Goal: Task Accomplishment & Management: Manage account settings

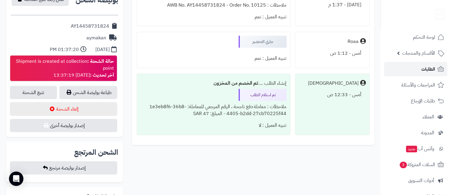
scroll to position [266, 0]
click at [423, 68] on span "الطلبات" at bounding box center [428, 69] width 14 height 8
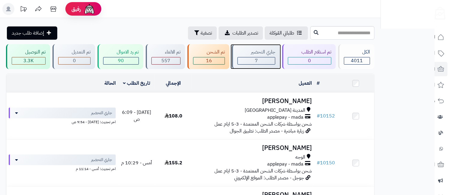
click at [264, 52] on div "جاري التحضير" at bounding box center [257, 52] width 38 height 7
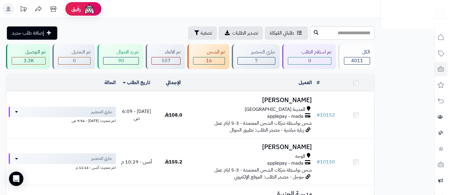
scroll to position [266, 0]
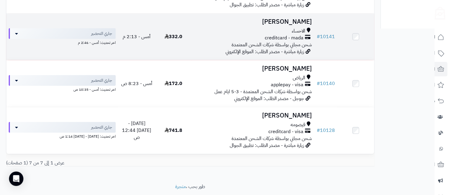
click at [300, 26] on td "[PERSON_NAME] الاحساء creditcard - mada شحن مجاني بواسطة شركات الشحن المعتمدة ز…" at bounding box center [253, 36] width 123 height 46
click at [300, 26] on td "زهرة العباد الاحساء creditcard - mada شحن مجاني بواسطة شركات الشحن المعتمدة زيا…" at bounding box center [253, 36] width 123 height 46
click at [291, 30] on div "الاحساء" at bounding box center [253, 31] width 118 height 7
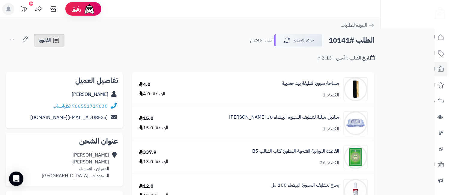
click at [46, 38] on span "الفاتورة" at bounding box center [45, 40] width 12 height 7
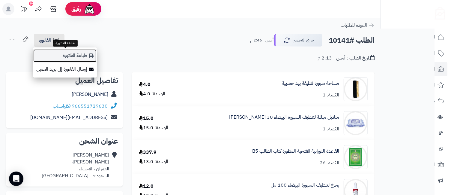
click at [64, 52] on link "طباعة الفاتورة" at bounding box center [65, 55] width 64 height 13
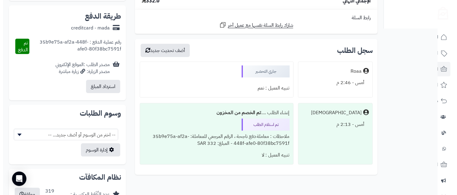
scroll to position [133, 0]
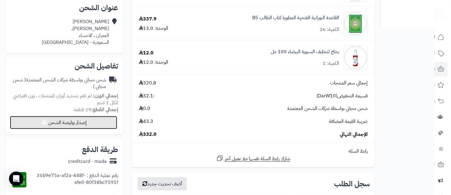
click at [64, 118] on button "إصدار بوليصة الشحن" at bounding box center [63, 122] width 107 height 13
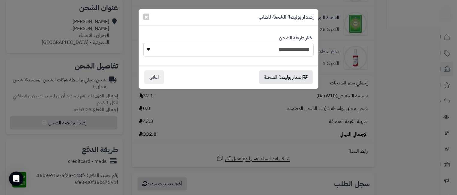
click at [198, 53] on select "**********" at bounding box center [228, 49] width 170 height 13
select select "*******"
click at [143, 43] on select "**********" at bounding box center [228, 49] width 170 height 13
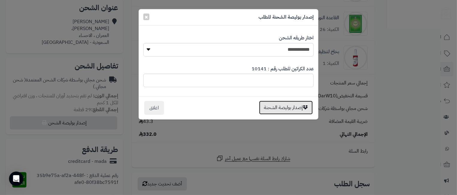
click at [289, 106] on button "إصدار بوليصة الشحنة" at bounding box center [286, 107] width 54 height 14
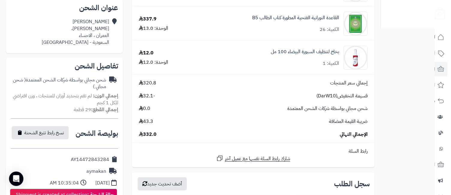
scroll to position [266, 0]
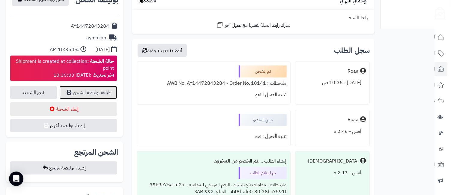
click at [78, 93] on link "طباعة بوليصة الشحن" at bounding box center [88, 92] width 58 height 13
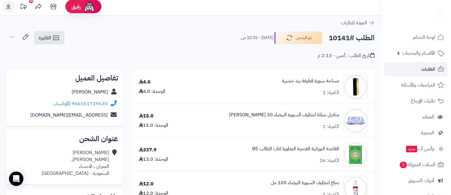
scroll to position [0, 0]
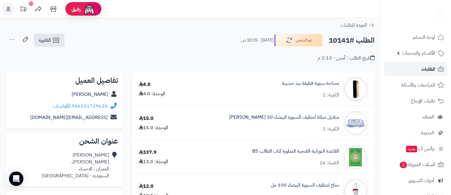
click at [430, 68] on span "الطلبات" at bounding box center [428, 69] width 14 height 8
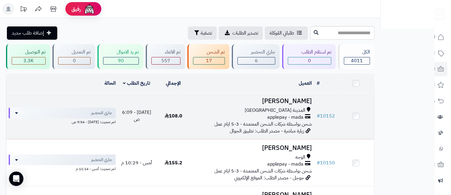
click at [280, 101] on h3 "[PERSON_NAME]" at bounding box center [253, 100] width 118 height 7
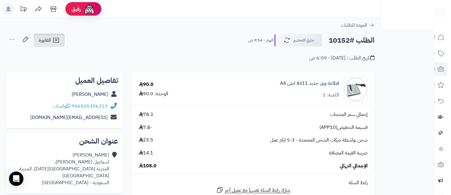
click at [50, 39] on span "الفاتورة" at bounding box center [45, 40] width 12 height 7
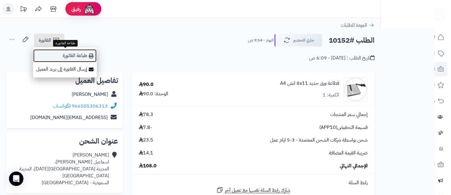
click at [67, 54] on link "طباعة الفاتورة" at bounding box center [65, 55] width 64 height 13
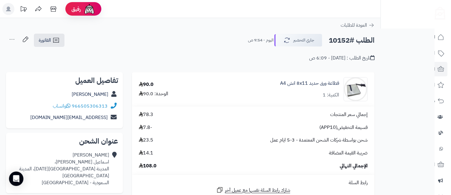
click at [13, 37] on icon at bounding box center [12, 39] width 12 height 12
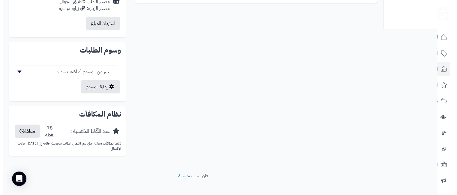
scroll to position [203, 0]
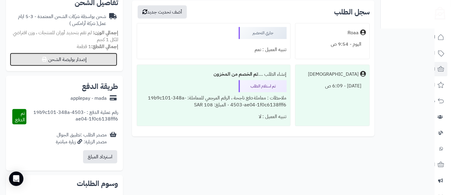
click at [72, 58] on button "إصدار بوليصة الشحن" at bounding box center [63, 59] width 107 height 13
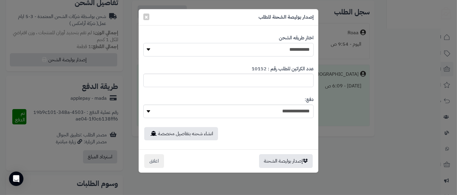
click at [246, 54] on select "**********" at bounding box center [228, 49] width 170 height 13
select select "*******"
click at [143, 43] on select "**********" at bounding box center [228, 49] width 170 height 13
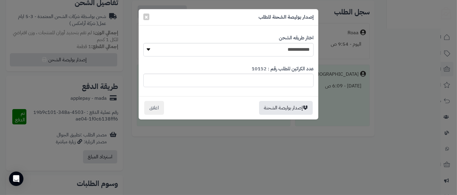
click at [273, 100] on div "إصدار بوليصة الشحنة اغلاق" at bounding box center [228, 107] width 179 height 23
click at [275, 107] on button "إصدار بوليصة الشحنة" at bounding box center [286, 107] width 54 height 14
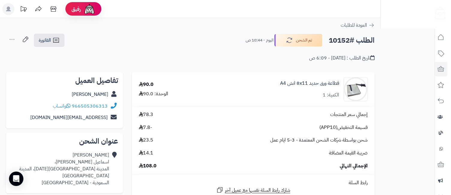
scroll to position [203, 0]
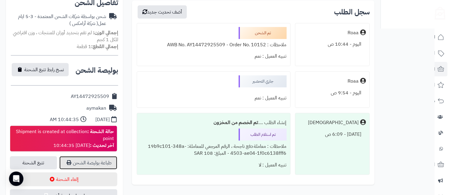
click at [105, 156] on link "طباعة بوليصة الشحن" at bounding box center [88, 162] width 58 height 13
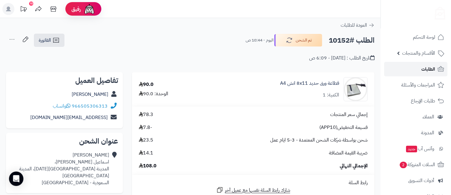
click at [426, 70] on span "الطلبات" at bounding box center [428, 69] width 14 height 8
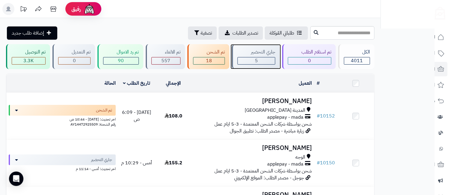
click at [258, 55] on div "جاري التحضير" at bounding box center [257, 52] width 38 height 7
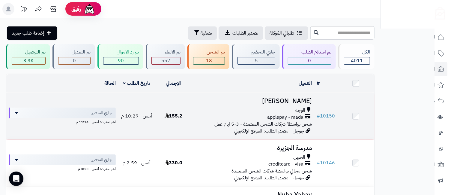
click at [301, 108] on span "الوجه" at bounding box center [300, 110] width 10 height 7
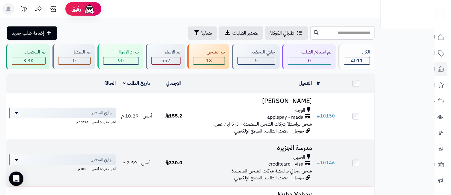
click at [287, 156] on div "الجبيل" at bounding box center [253, 157] width 118 height 7
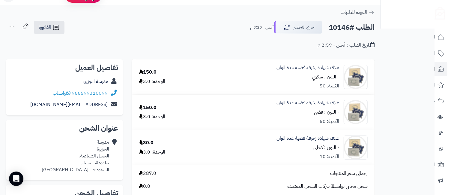
scroll to position [6, 0]
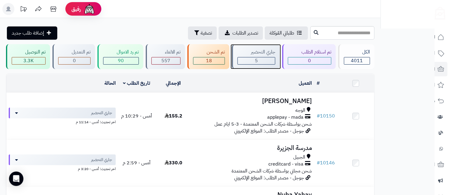
click at [265, 64] on div "5" at bounding box center [256, 60] width 37 height 7
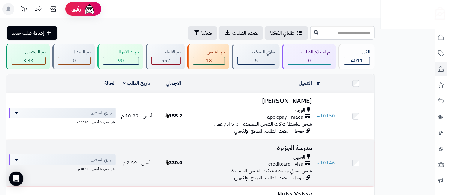
click at [300, 162] on span "creditcard - visa" at bounding box center [285, 163] width 35 height 7
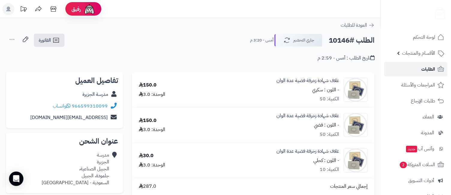
click at [433, 71] on span "الطلبات" at bounding box center [428, 69] width 14 height 8
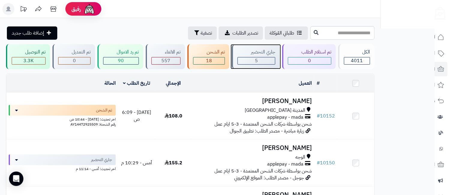
click at [245, 52] on div "جاري التحضير" at bounding box center [257, 52] width 38 height 7
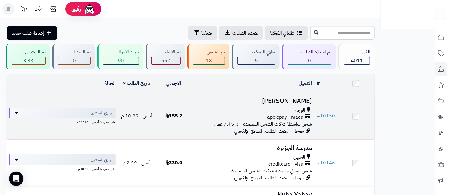
click at [298, 108] on span "الوجه" at bounding box center [300, 110] width 10 height 7
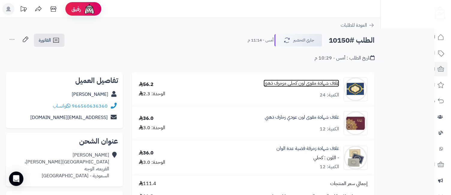
click at [275, 85] on link "غلاف شهادة مقوى لون كحلي مزخرف ذهبي" at bounding box center [302, 83] width 76 height 7
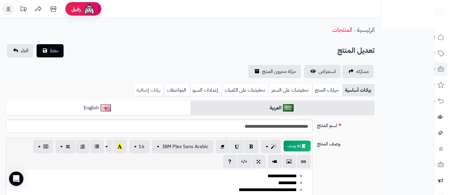
click at [158, 85] on link "بيانات إضافية" at bounding box center [149, 90] width 30 height 12
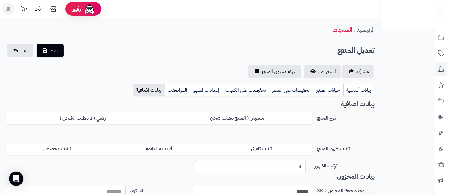
scroll to position [133, 0]
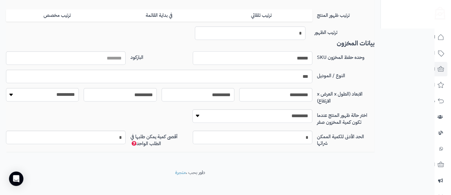
click at [289, 52] on input "******" at bounding box center [253, 57] width 120 height 13
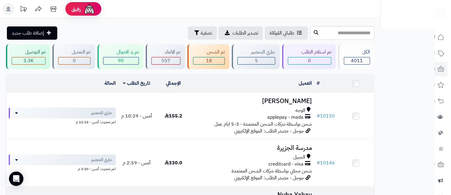
scroll to position [133, 0]
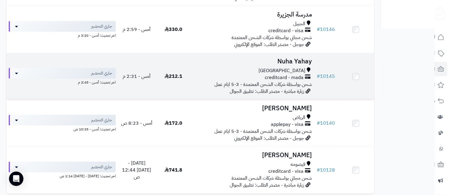
click at [292, 71] on span "مكة المكرمة" at bounding box center [282, 70] width 47 height 7
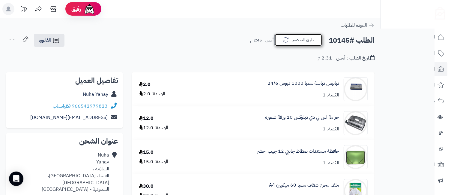
click at [296, 42] on button "جاري التحضير" at bounding box center [298, 40] width 48 height 13
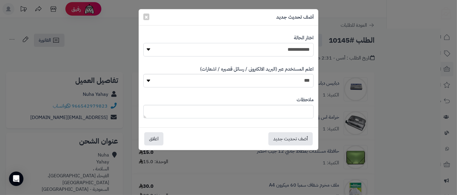
click at [298, 48] on select "**********" at bounding box center [228, 49] width 170 height 13
select select "*"
click at [143, 43] on select "**********" at bounding box center [228, 49] width 170 height 13
click at [294, 138] on button "أضف تحديث جديد" at bounding box center [290, 138] width 44 height 13
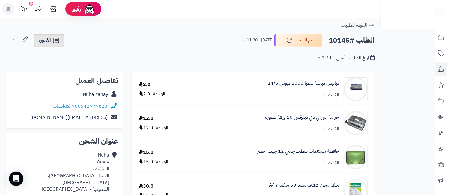
click at [55, 41] on icon at bounding box center [55, 40] width 7 height 7
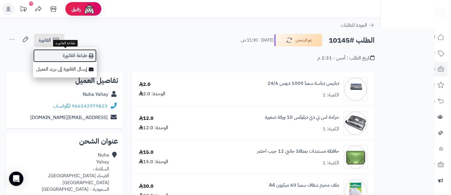
click at [75, 58] on link "طباعة الفاتورة" at bounding box center [65, 55] width 64 height 13
